Goal: Find specific page/section: Find specific page/section

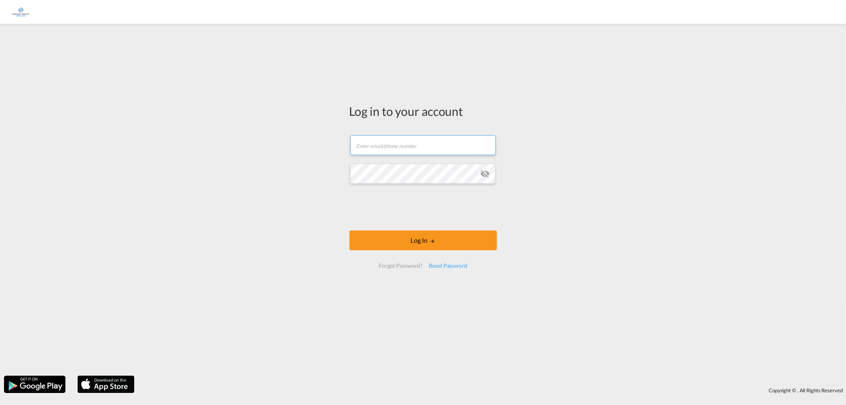
click at [397, 148] on input "text" at bounding box center [423, 145] width 146 height 20
type input "[EMAIL_ADDRESS][DOMAIN_NAME]"
click at [424, 242] on button "Log In" at bounding box center [423, 240] width 148 height 20
